Goal: Navigation & Orientation: Find specific page/section

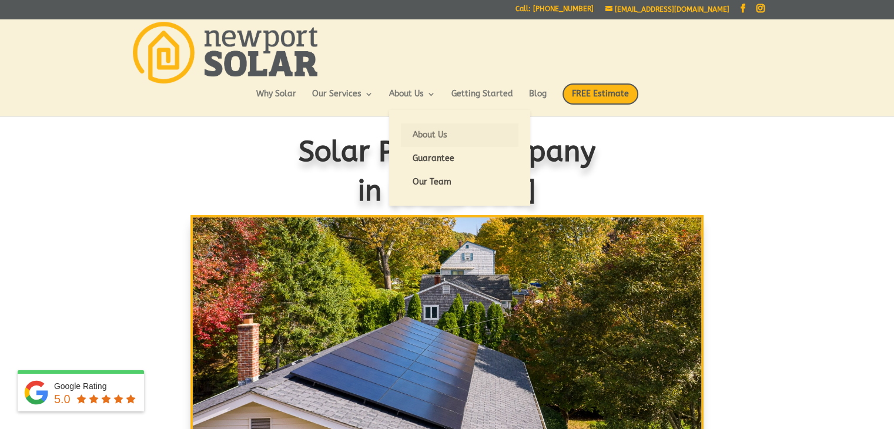
click at [443, 136] on link "About Us" at bounding box center [460, 135] width 118 height 24
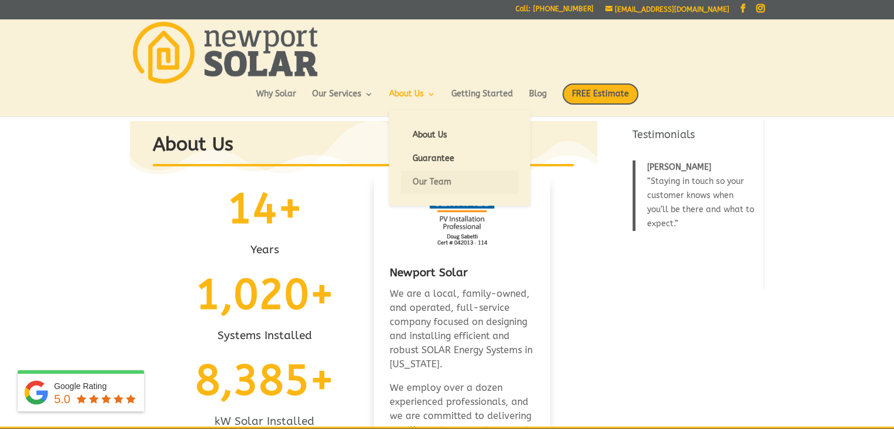
click at [444, 180] on link "Our Team" at bounding box center [460, 182] width 118 height 24
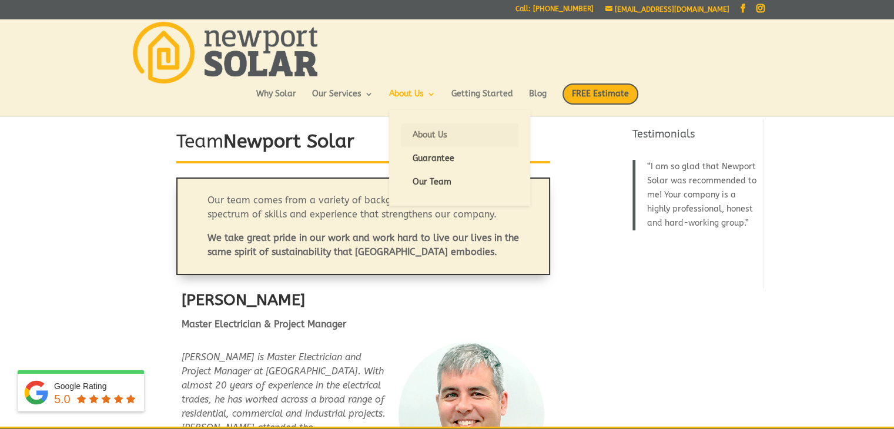
click at [421, 131] on link "About Us" at bounding box center [460, 135] width 118 height 24
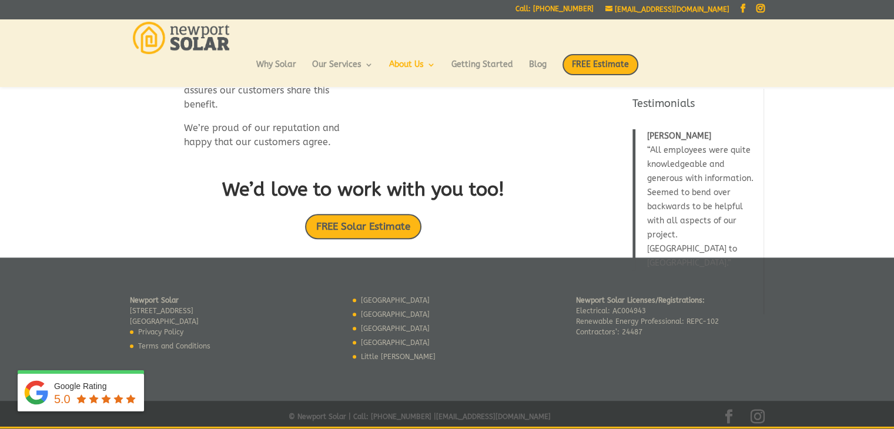
scroll to position [806, 0]
